Goal: Information Seeking & Learning: Learn about a topic

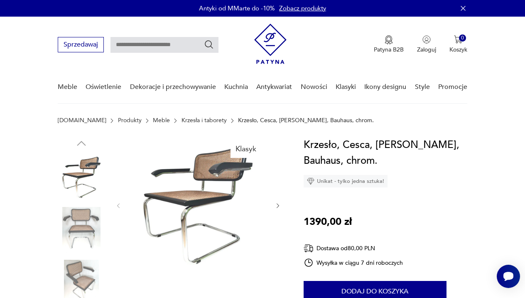
click at [276, 206] on icon "button" at bounding box center [278, 205] width 7 height 7
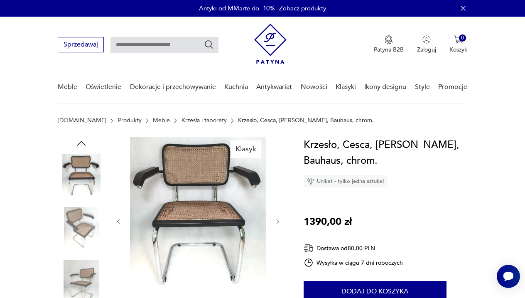
click at [276, 227] on div at bounding box center [198, 221] width 166 height 169
click at [276, 223] on icon "button" at bounding box center [278, 221] width 7 height 7
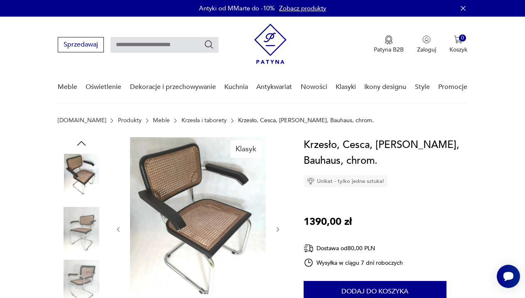
click at [276, 223] on div at bounding box center [198, 229] width 166 height 185
click at [278, 233] on icon "button" at bounding box center [278, 229] width 7 height 7
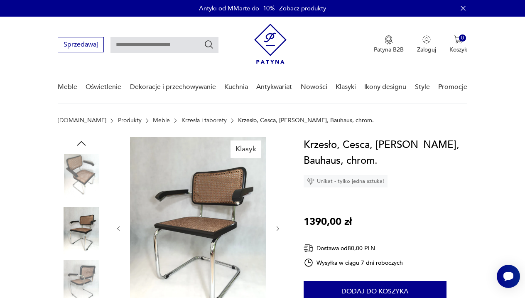
click at [279, 230] on icon "button" at bounding box center [278, 228] width 7 height 7
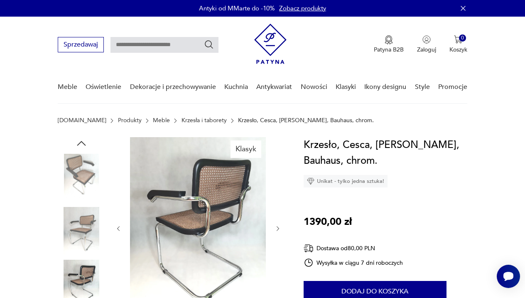
click at [279, 230] on icon "button" at bounding box center [278, 228] width 7 height 7
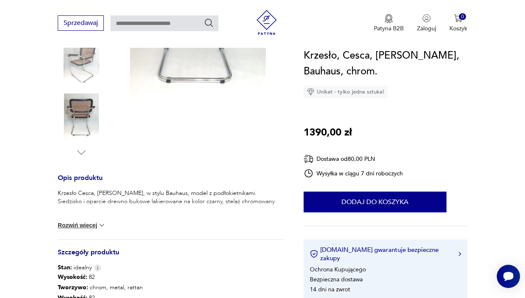
scroll to position [222, 0]
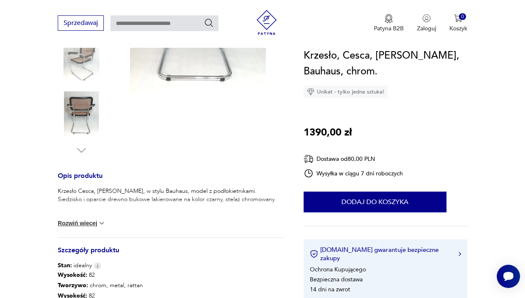
click at [91, 225] on button "Rozwiń więcej" at bounding box center [82, 223] width 48 height 8
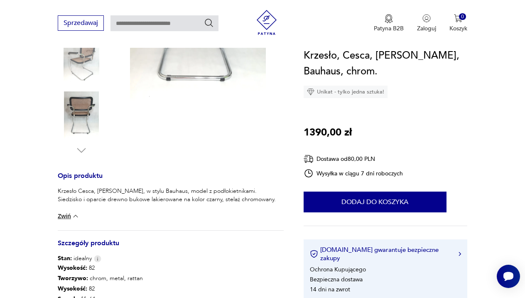
click at [67, 214] on button "Zwiń" at bounding box center [69, 216] width 22 height 8
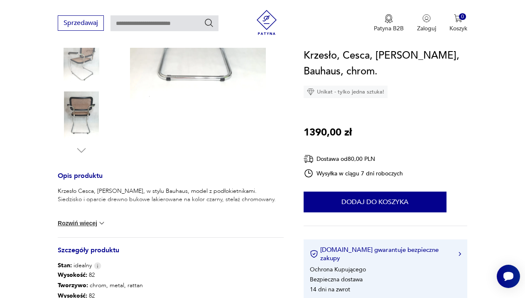
click at [69, 227] on div "Krzesło Cesca, [PERSON_NAME], w stylu Bauhaus, model z podłokietnikami. Siedzis…" at bounding box center [171, 212] width 226 height 50
click at [71, 224] on button "Rozwiń więcej" at bounding box center [82, 223] width 48 height 8
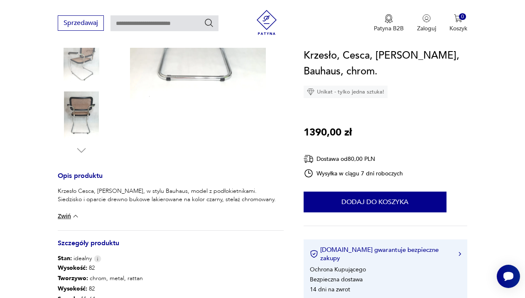
click at [67, 217] on button "Zwiń" at bounding box center [69, 216] width 22 height 8
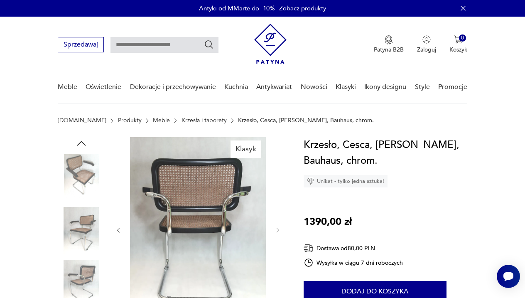
scroll to position [0, 0]
